Goal: Information Seeking & Learning: Learn about a topic

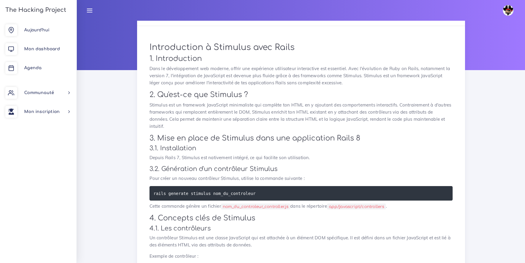
scroll to position [31, 0]
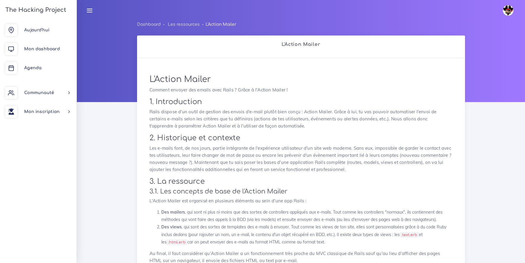
drag, startPoint x: 385, startPoint y: 204, endPoint x: 147, endPoint y: 79, distance: 269.3
copy div "L'Action Mailer Comment envoyer des emails avec Rails ? Grâce à l'Action Mailer…"
